Goal: Task Accomplishment & Management: Manage account settings

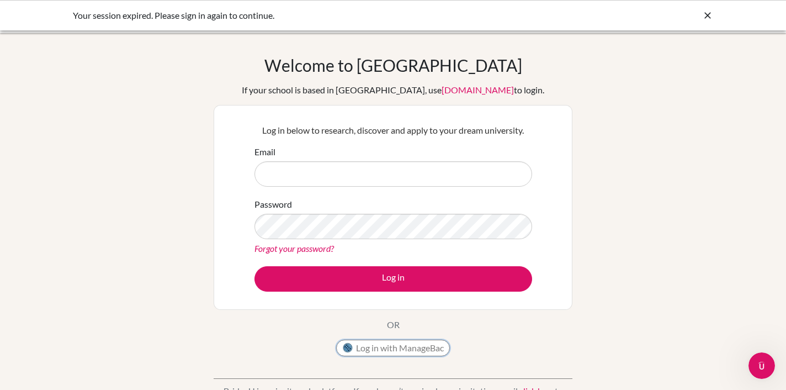
click at [395, 351] on button "Log in with ManageBac" at bounding box center [393, 347] width 114 height 17
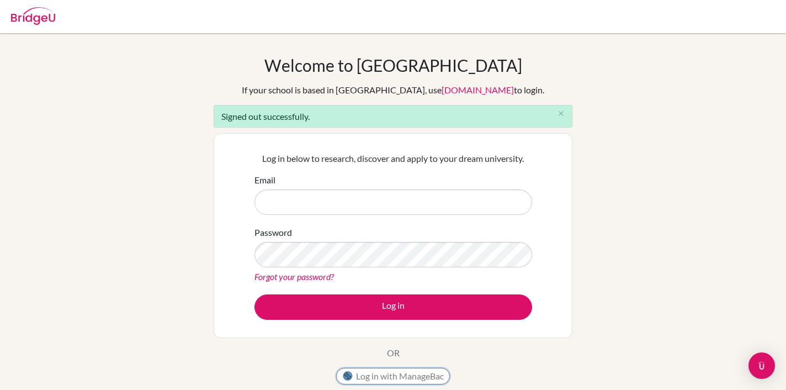
click at [362, 371] on button "Log in with ManageBac" at bounding box center [393, 376] width 114 height 17
click at [364, 373] on button "Log in with ManageBac" at bounding box center [393, 376] width 114 height 17
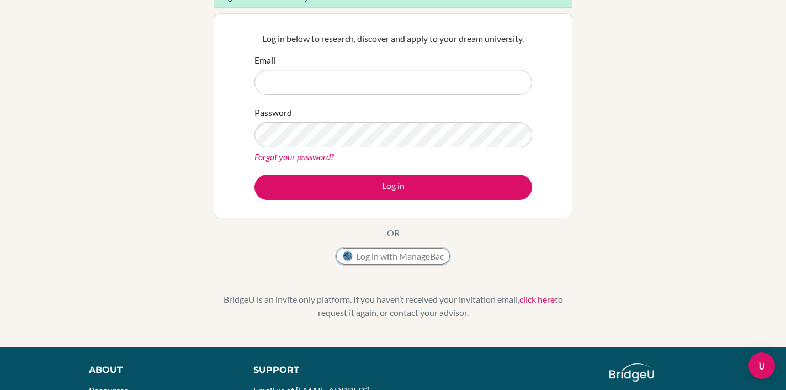
scroll to position [124, 0]
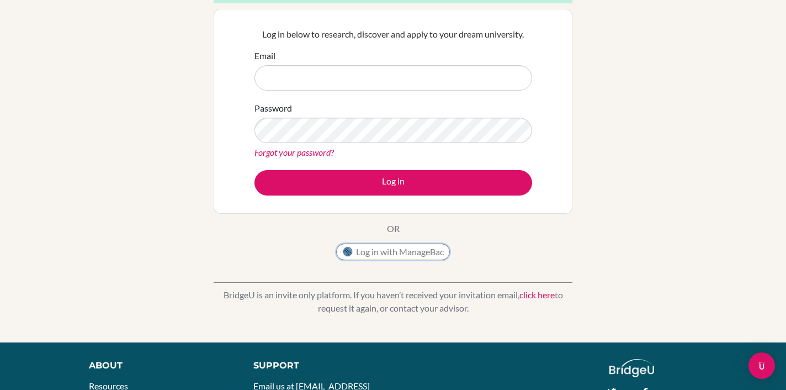
click at [375, 250] on button "Log in with ManageBac" at bounding box center [393, 251] width 114 height 17
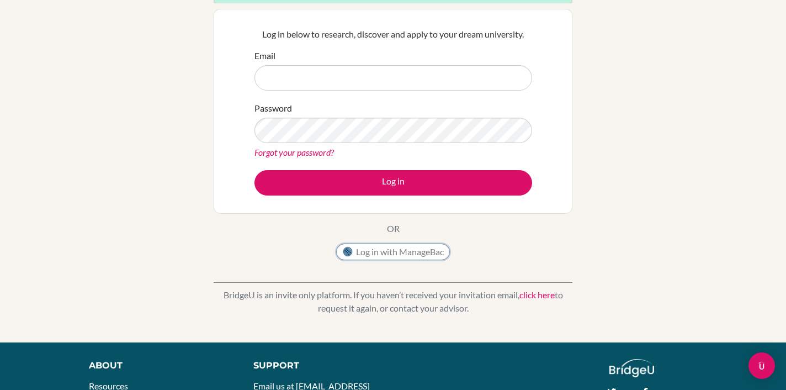
click at [375, 250] on button "Log in with ManageBac" at bounding box center [393, 251] width 114 height 17
click at [373, 251] on button "Log in with ManageBac" at bounding box center [393, 251] width 114 height 17
